Goal: Task Accomplishment & Management: Complete application form

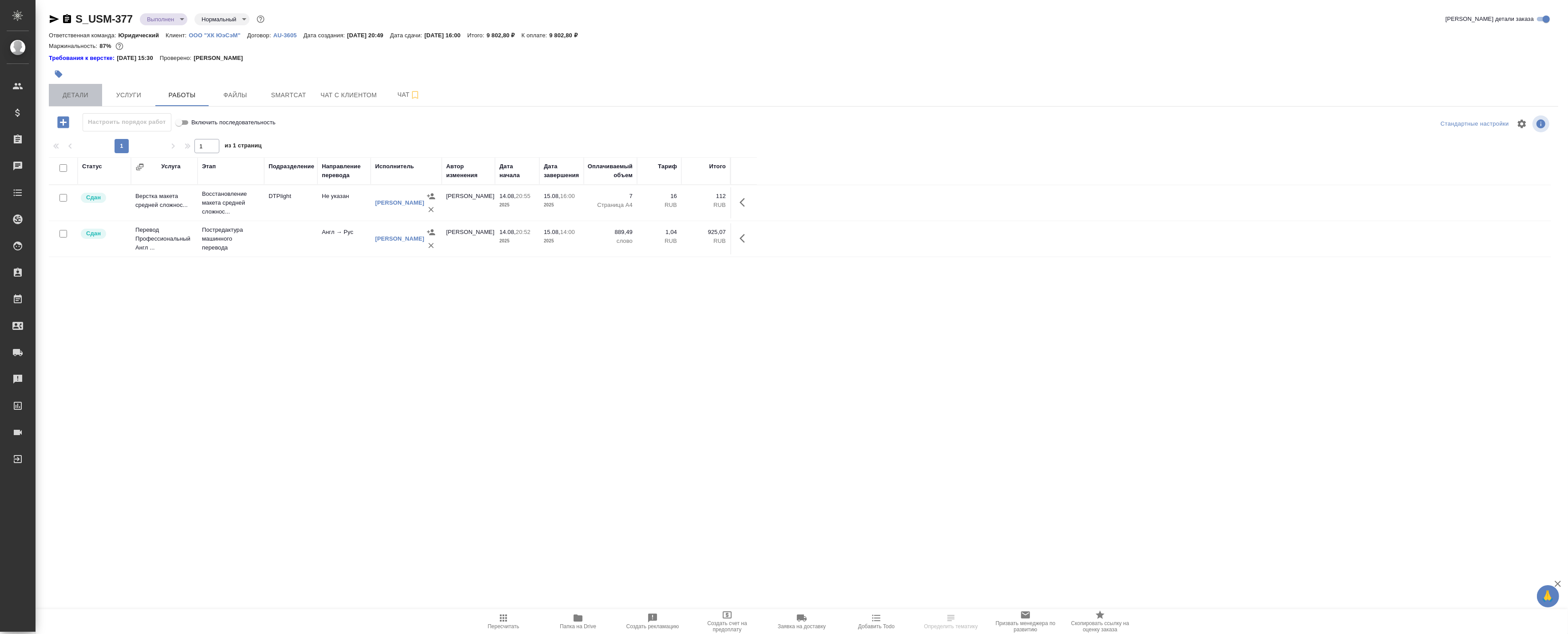
click at [69, 96] on span "Детали" at bounding box center [76, 94] width 43 height 11
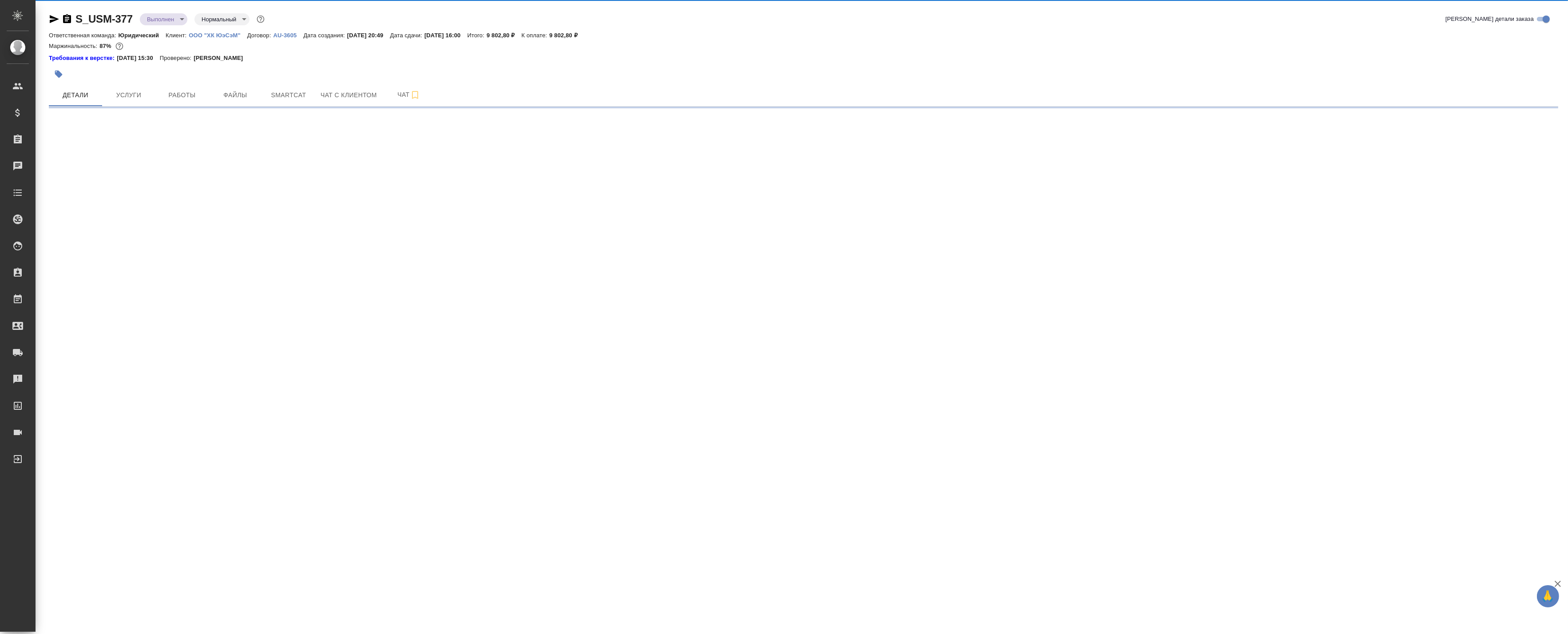
select select "RU"
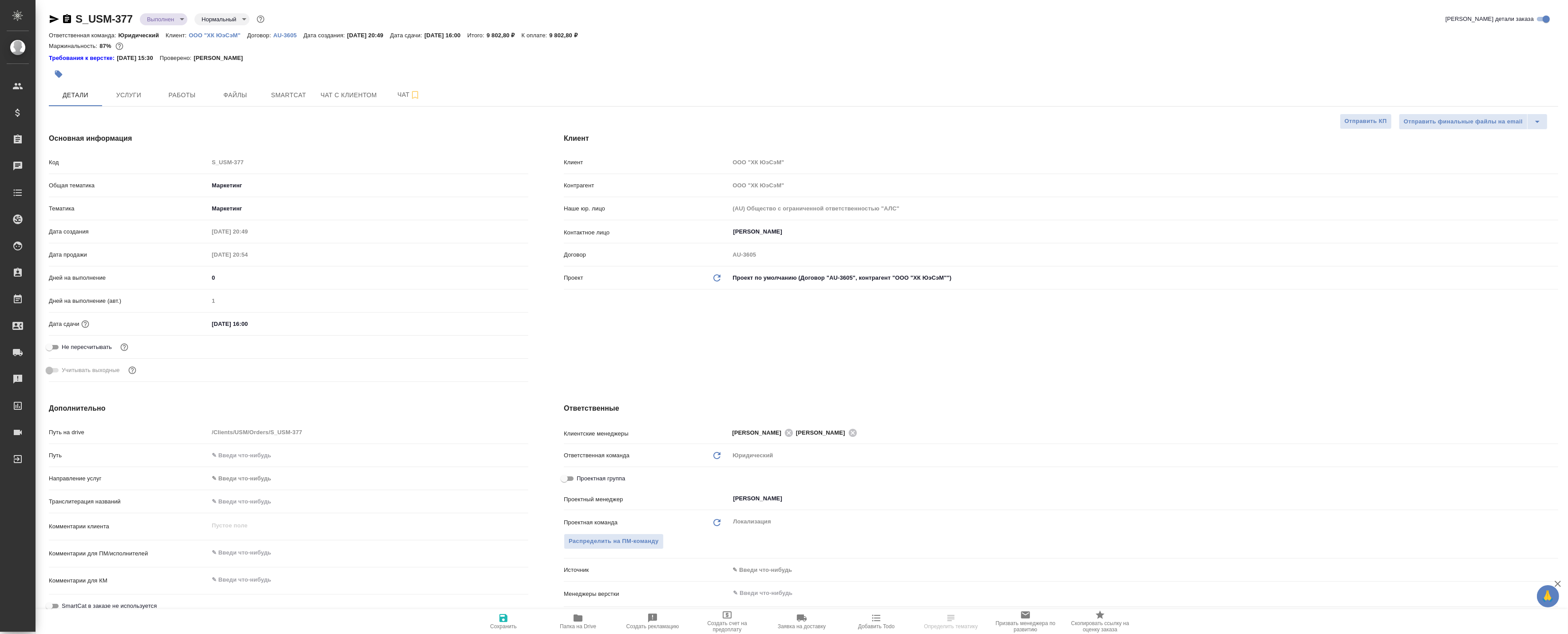
type textarea "x"
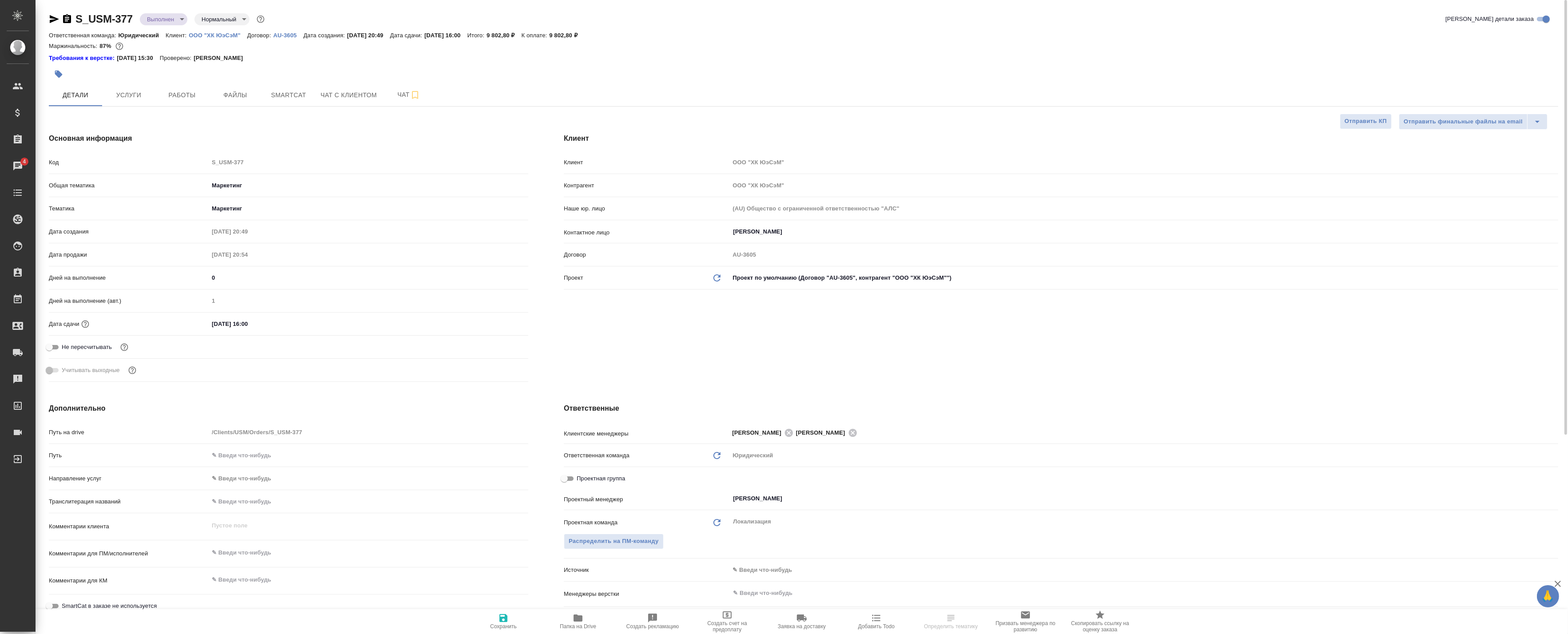
type textarea "x"
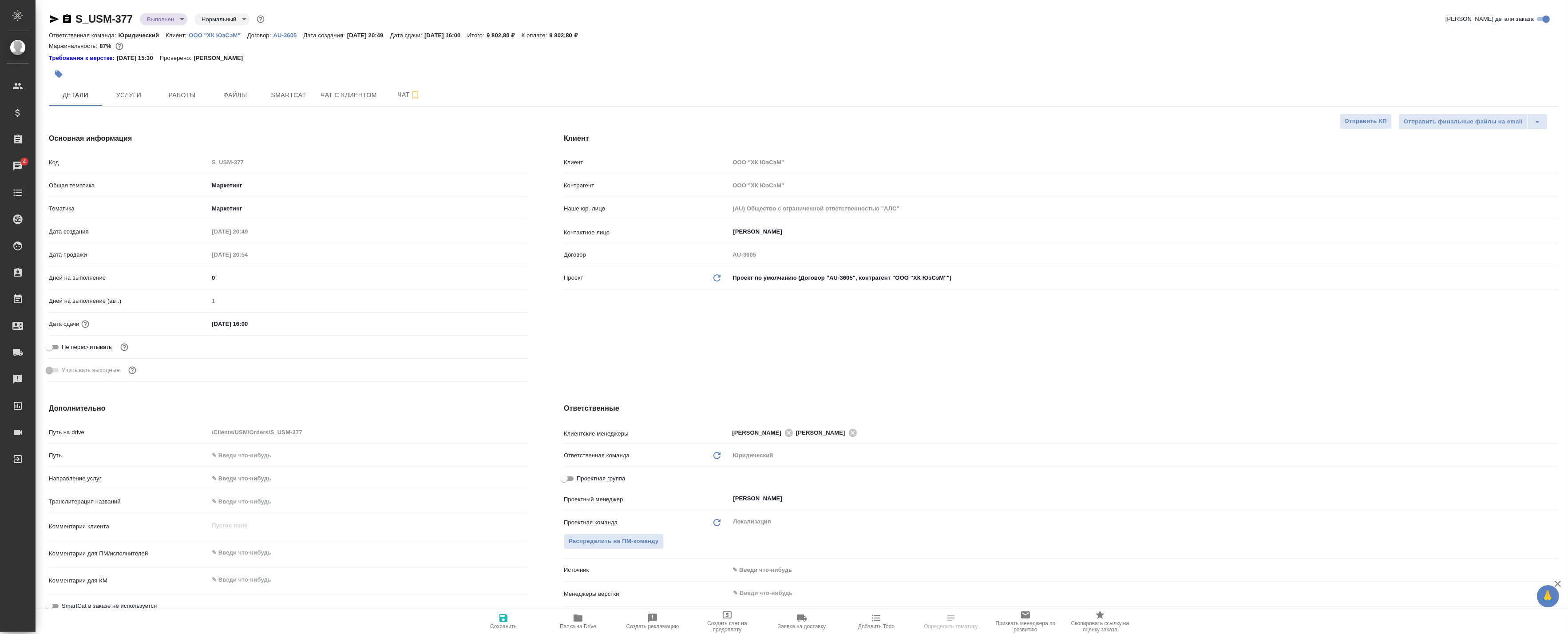
type textarea "x"
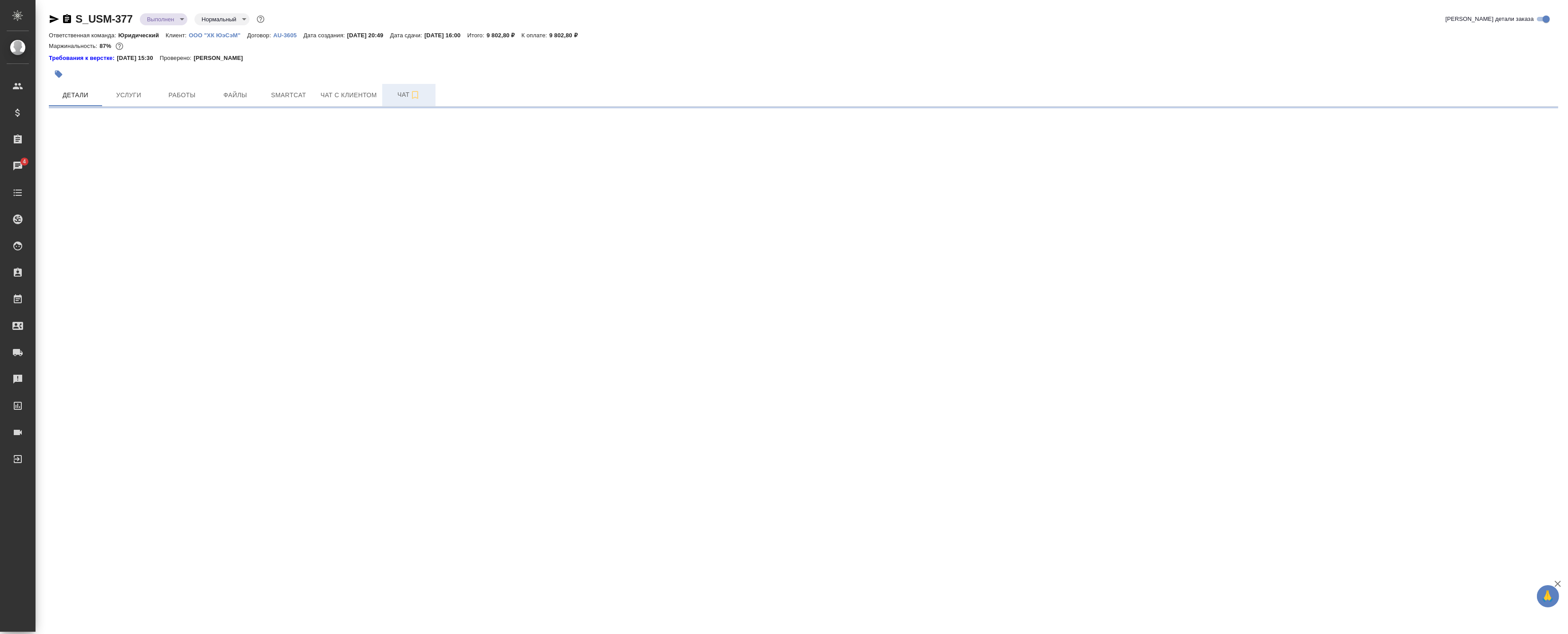
select select "RU"
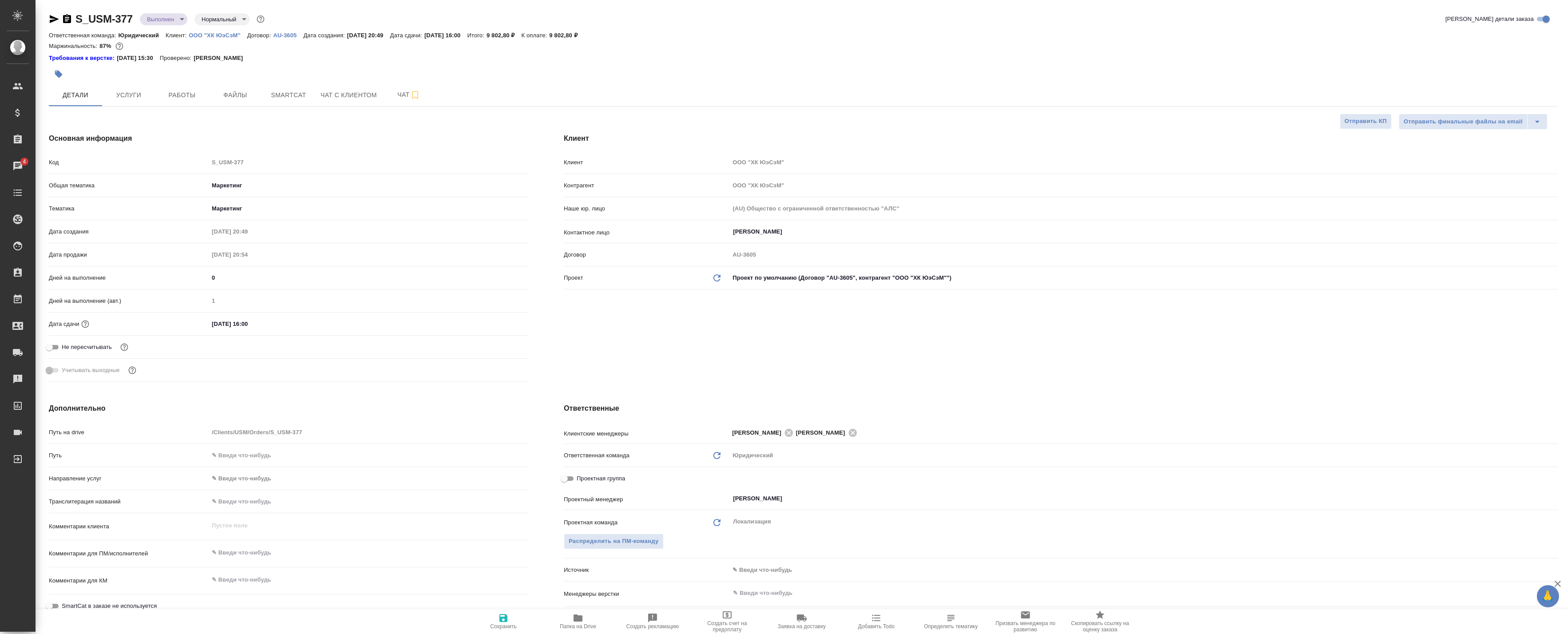
type textarea "x"
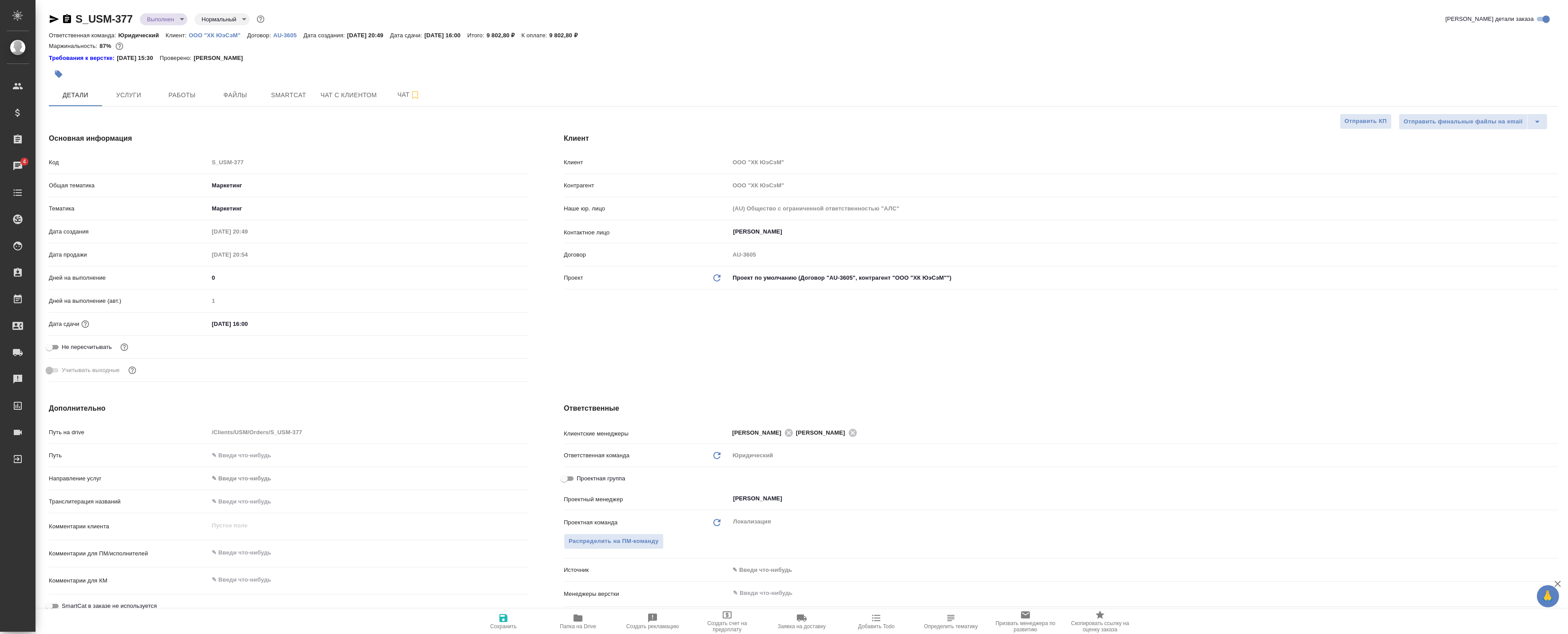
type textarea "x"
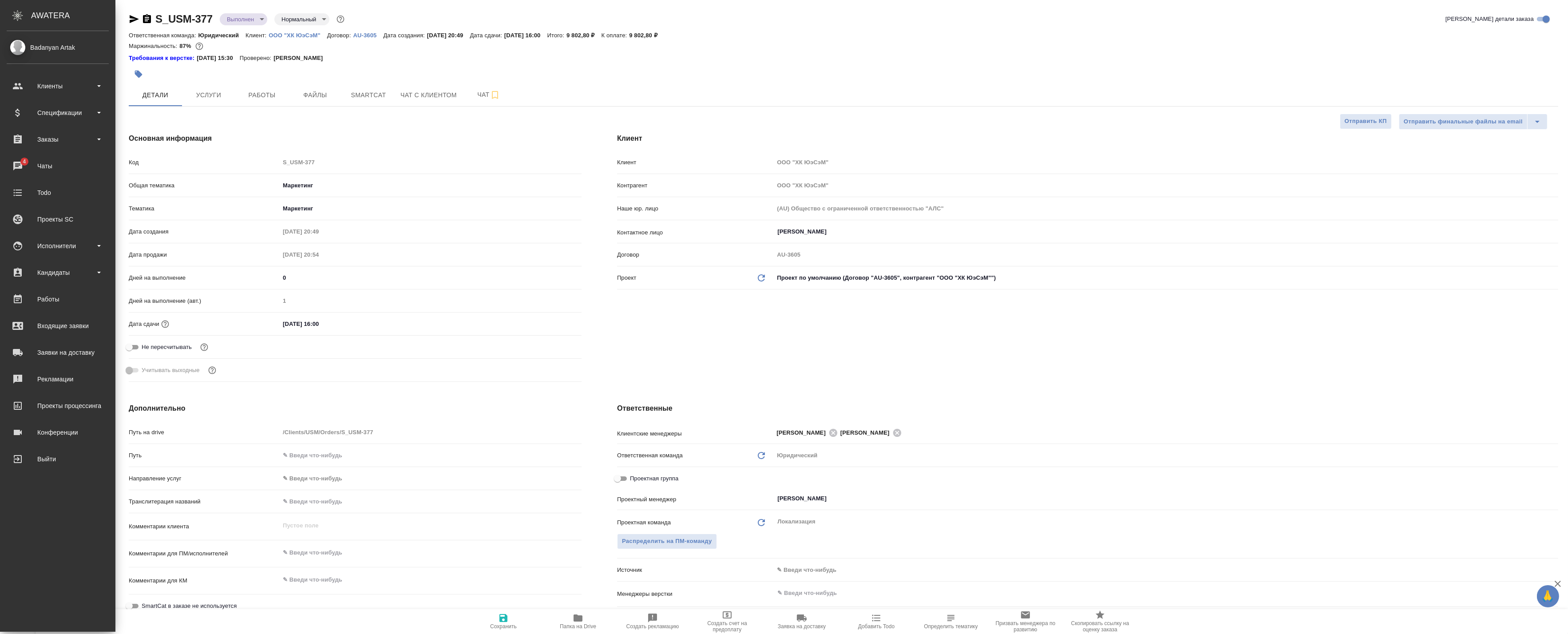
type textarea "x"
